Goal: Task Accomplishment & Management: Manage account settings

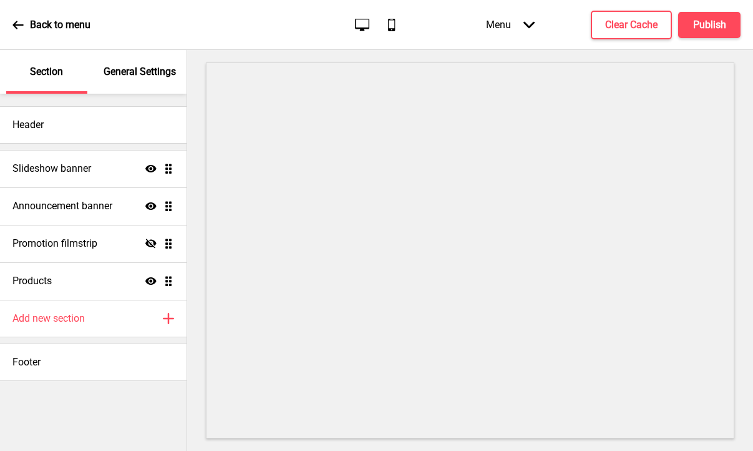
click at [521, 19] on div "Menu Arrow down" at bounding box center [511, 24] width 74 height 37
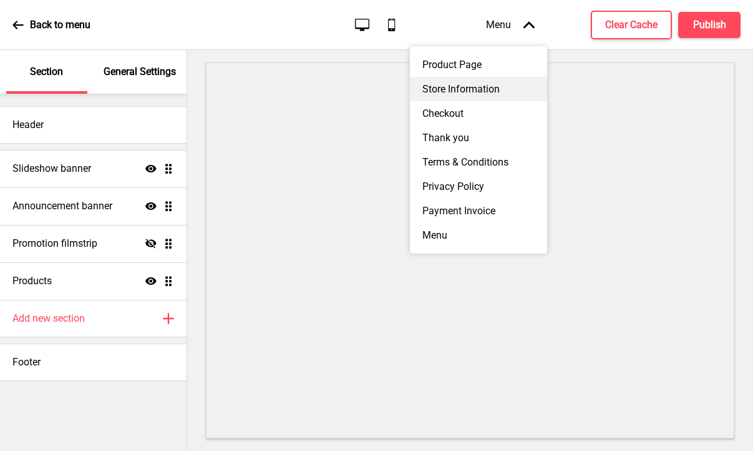
click at [472, 88] on div "Store Information" at bounding box center [478, 89] width 137 height 24
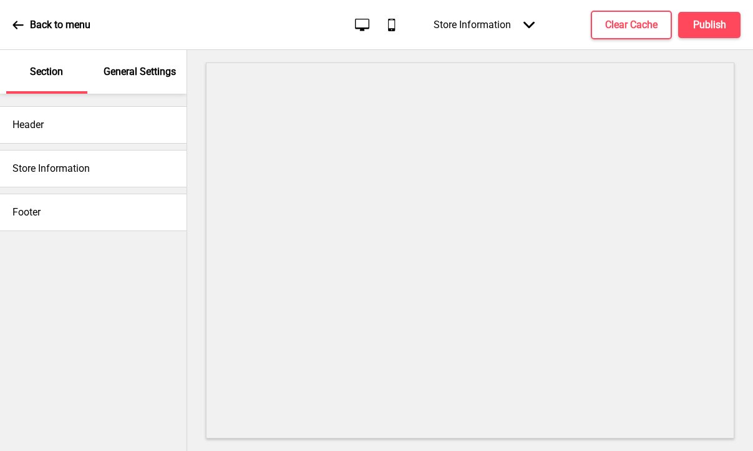
click at [51, 173] on h4 "Store Information" at bounding box center [50, 169] width 77 height 14
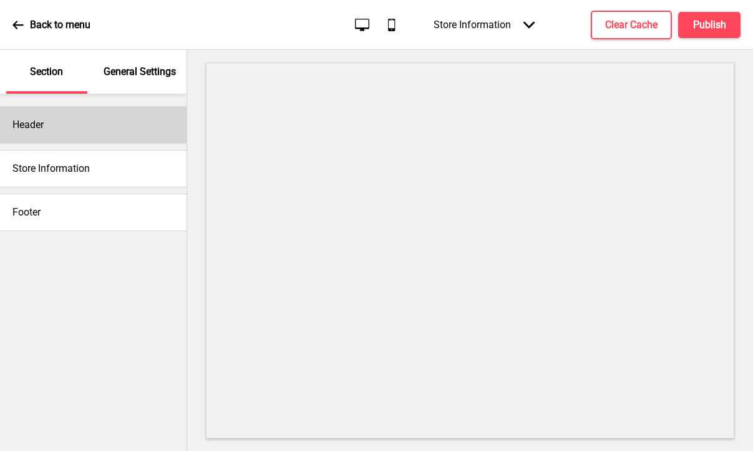
click at [44, 137] on div "Header" at bounding box center [93, 124] width 187 height 37
select select "Hind Guntur"
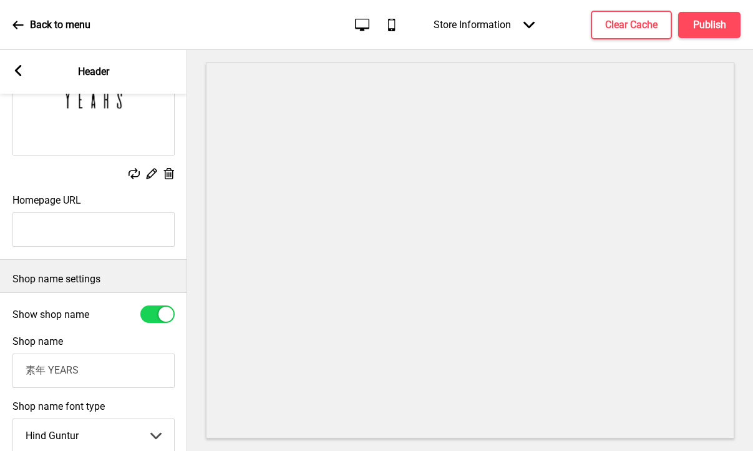
scroll to position [137, 0]
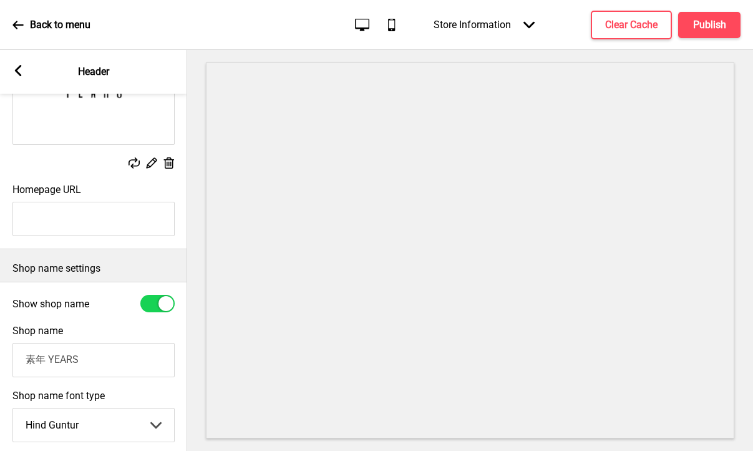
click at [25, 29] on div "Back to menu" at bounding box center [51, 25] width 78 height 34
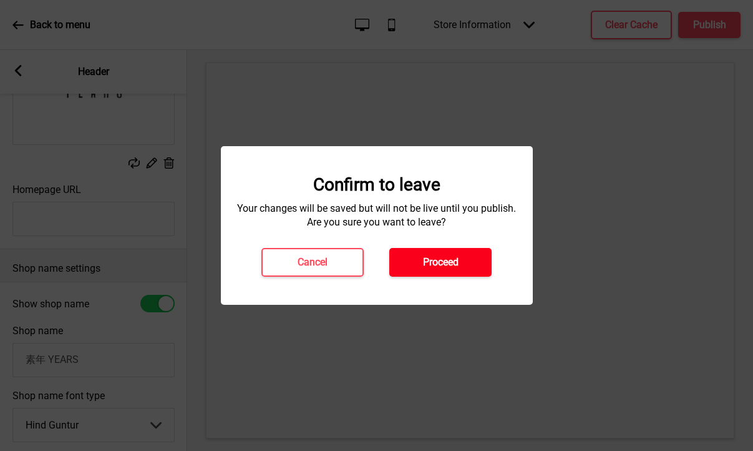
click at [404, 251] on button "Proceed" at bounding box center [440, 262] width 102 height 29
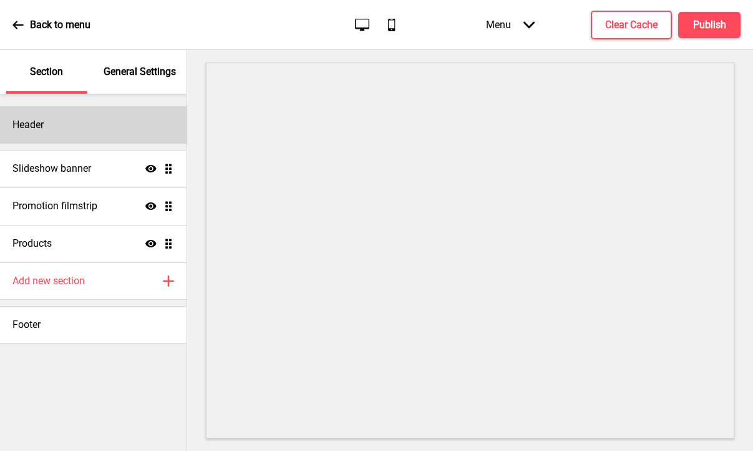
click at [97, 119] on div "Header" at bounding box center [93, 124] width 187 height 37
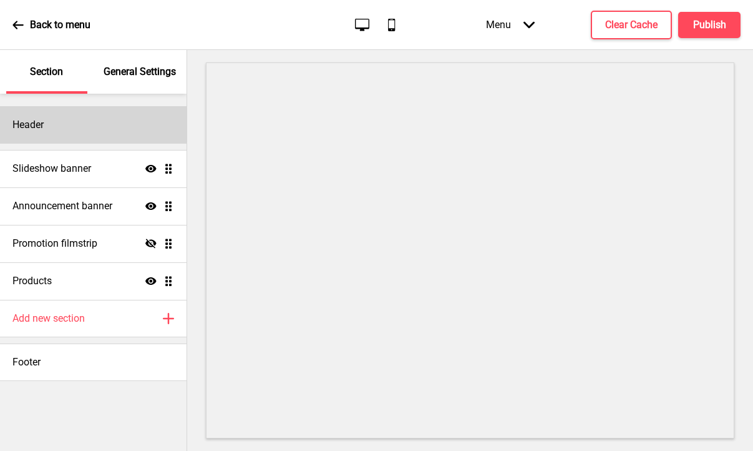
click at [67, 119] on div "Header" at bounding box center [93, 124] width 187 height 37
select select "Hind Guntur"
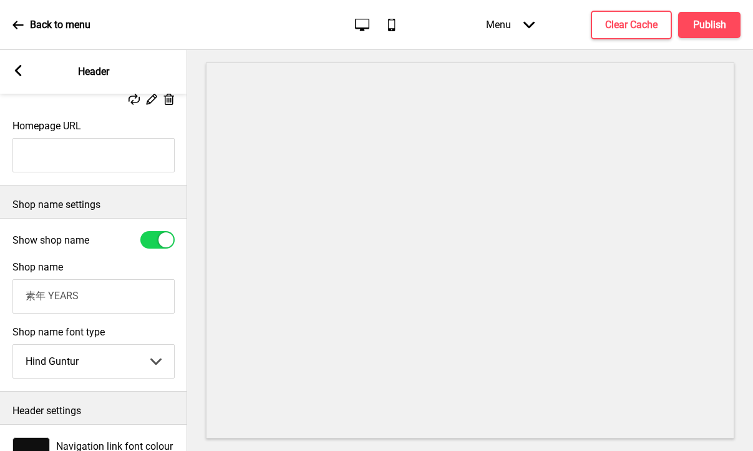
scroll to position [260, 0]
